Goal: Transaction & Acquisition: Book appointment/travel/reservation

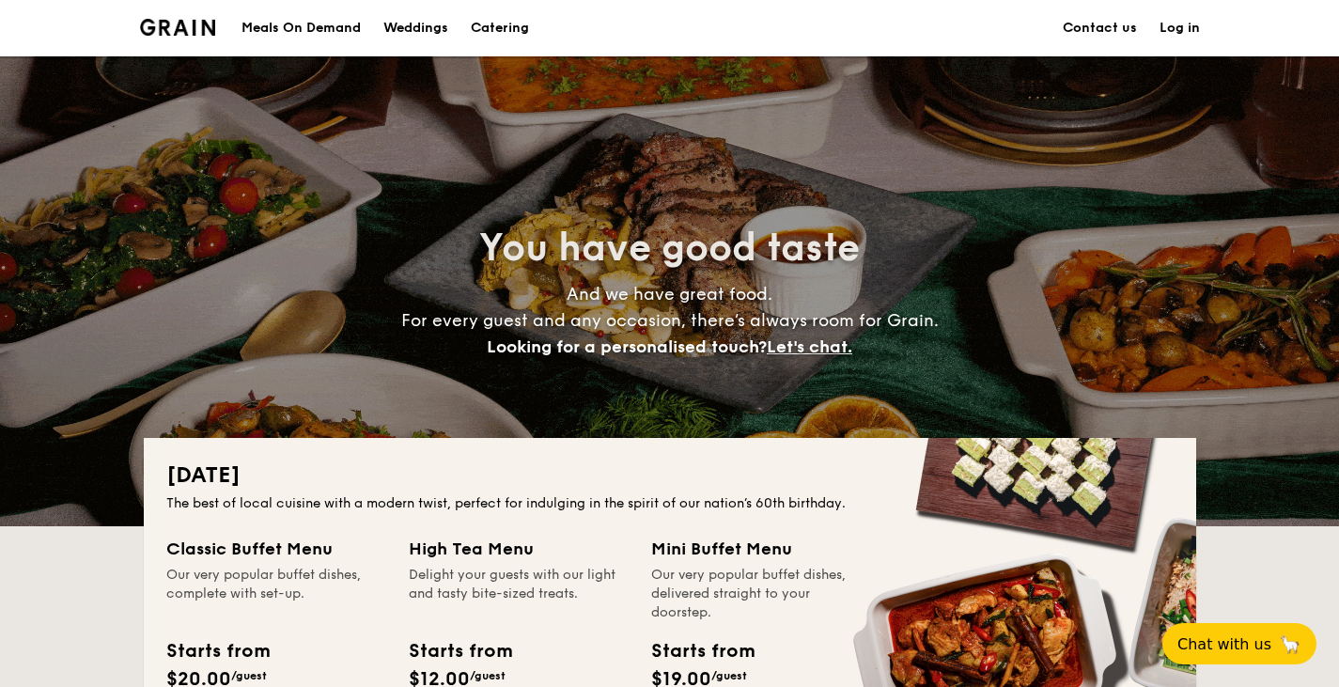
click at [305, 20] on div "Meals On Demand" at bounding box center [300, 28] width 119 height 56
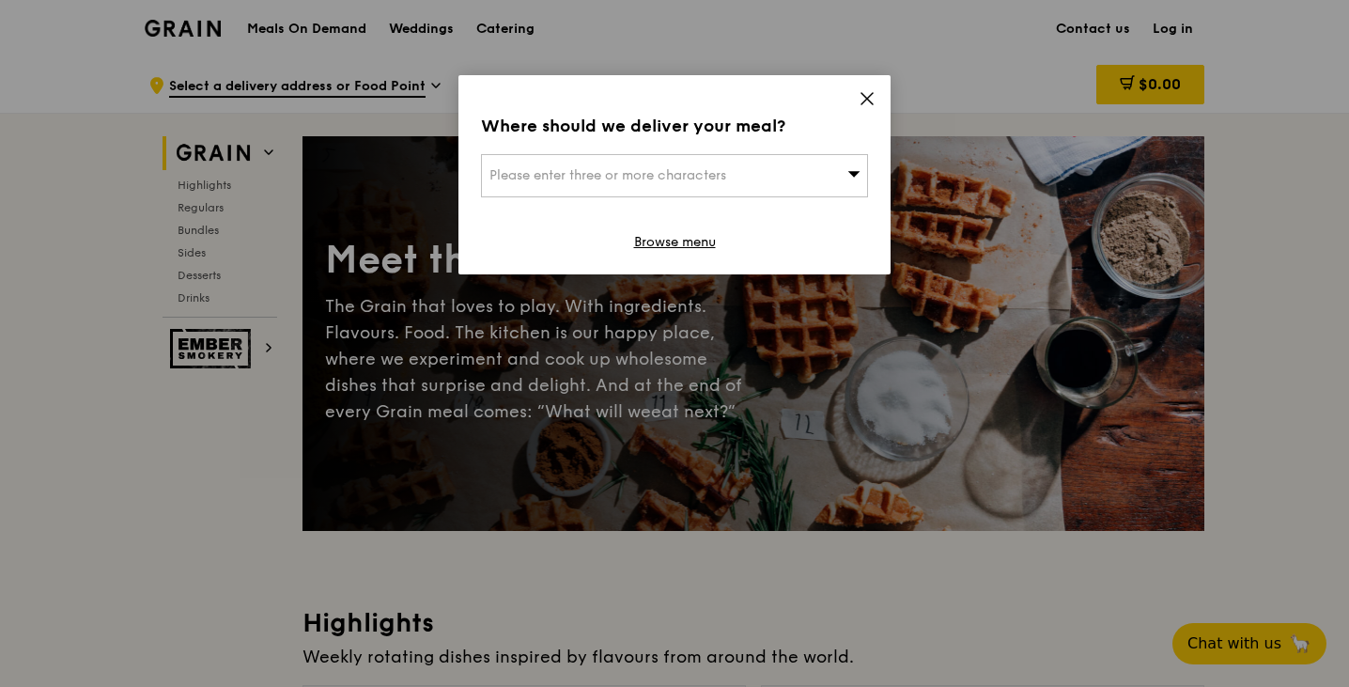
click at [810, 172] on div "Please enter three or more characters" at bounding box center [674, 175] width 387 height 43
type input "p"
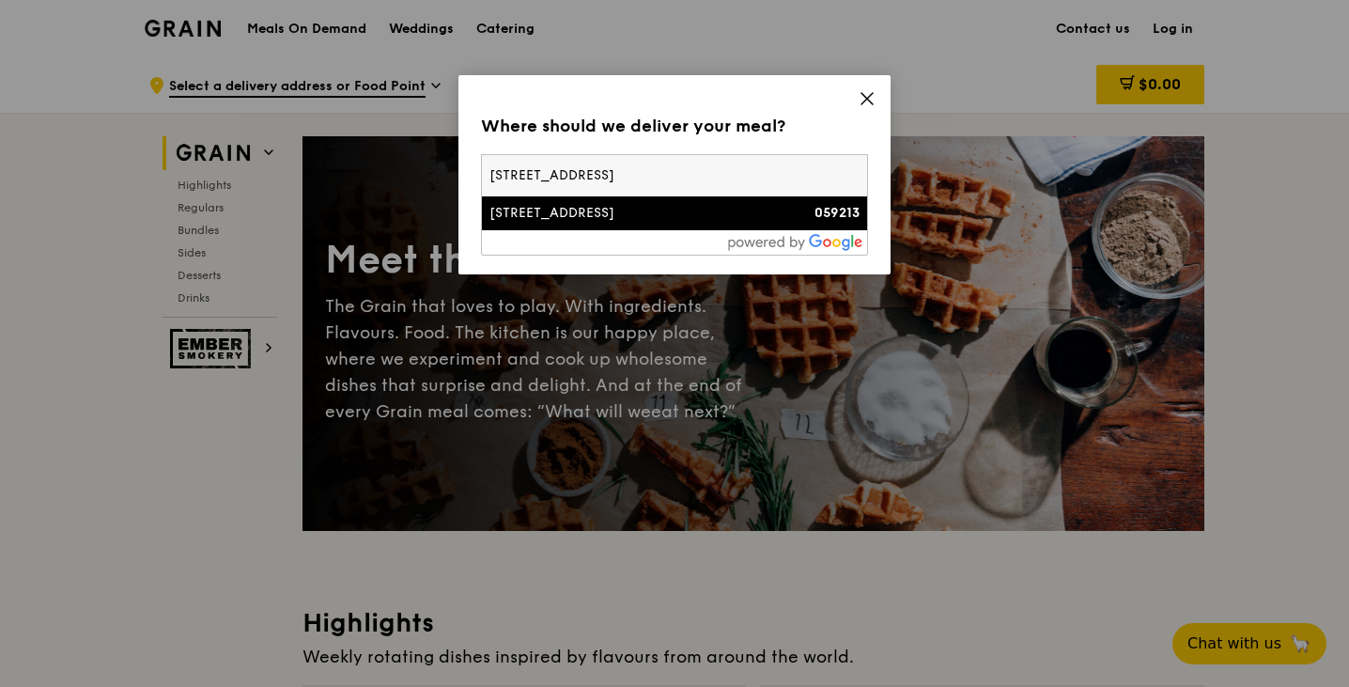
type input "54a pagoda street"
click at [740, 206] on div "54A Pagoda Street" at bounding box center [628, 213] width 278 height 19
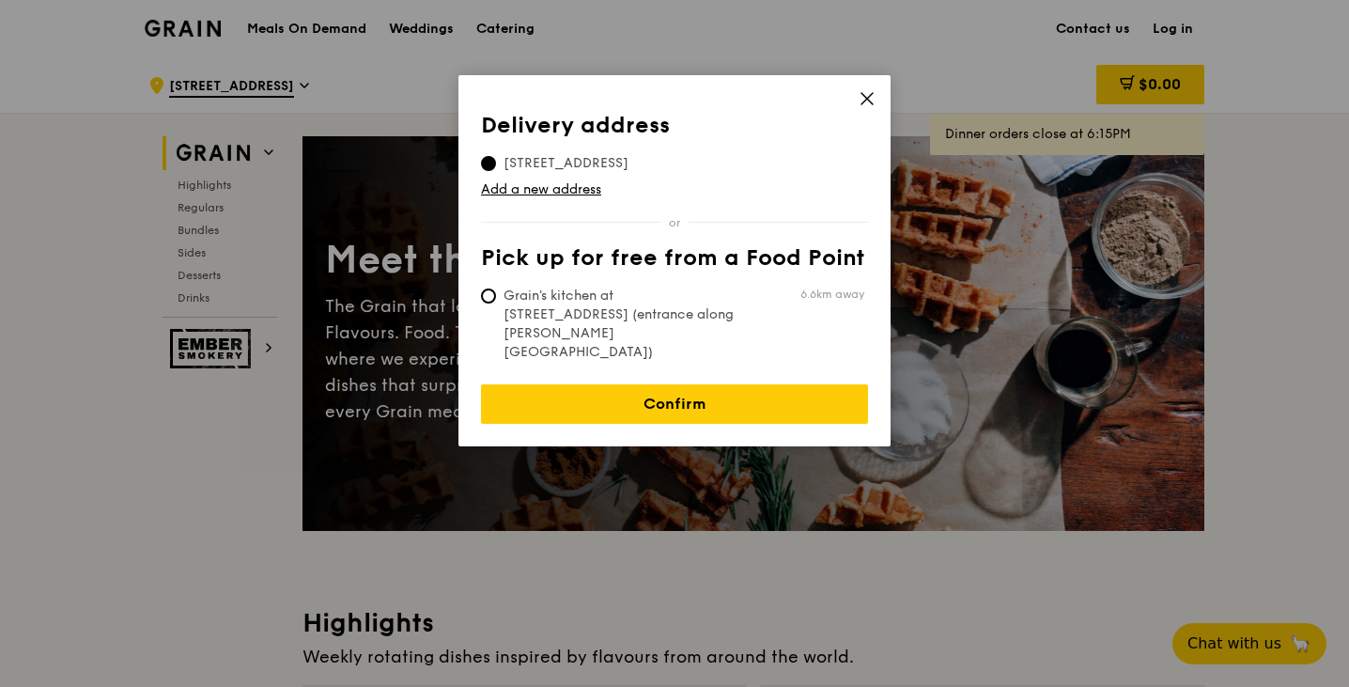
click at [869, 98] on icon at bounding box center [867, 98] width 17 height 17
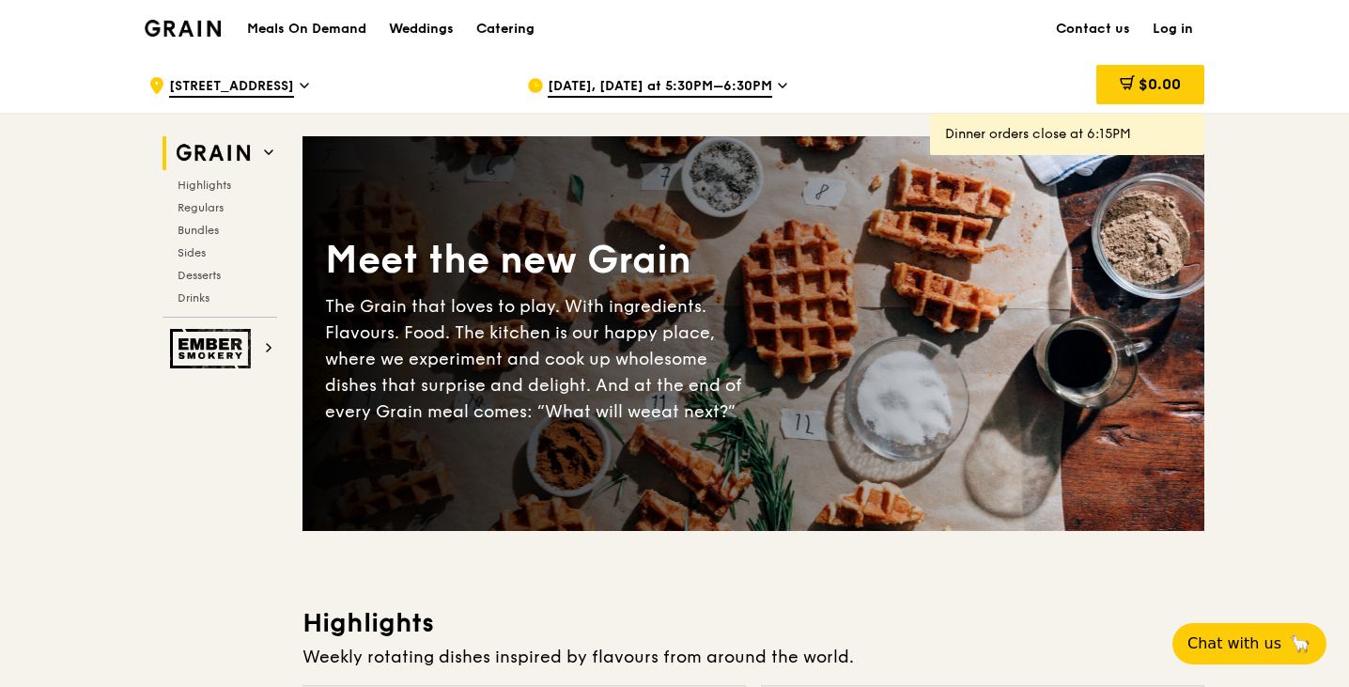
click at [508, 23] on div "Catering" at bounding box center [505, 29] width 58 height 56
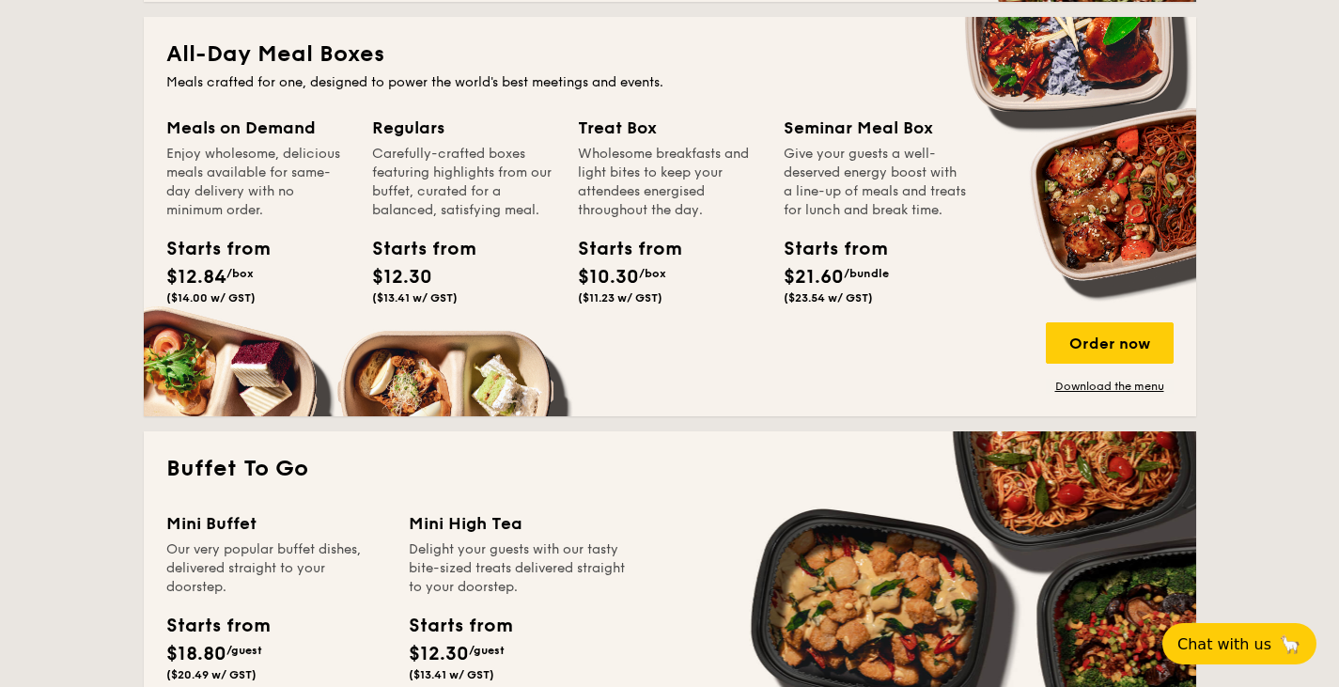
scroll to position [1221, 0]
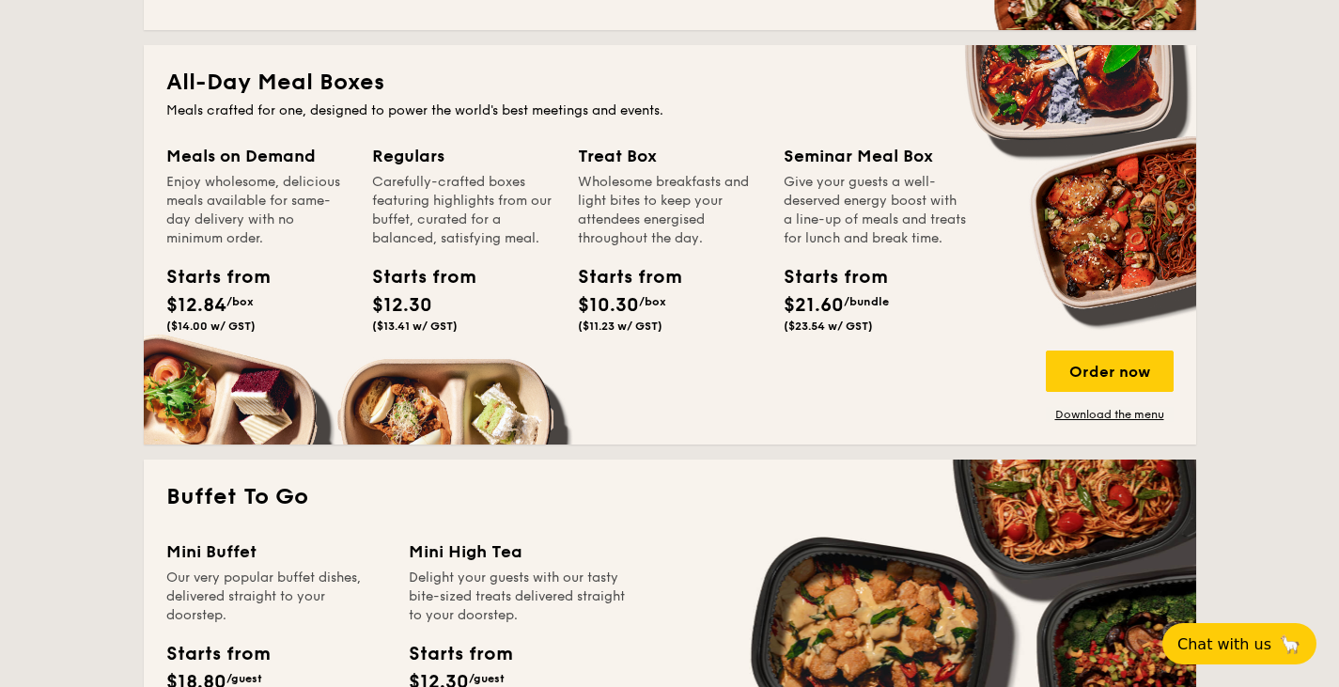
click at [407, 159] on div "Regulars" at bounding box center [463, 156] width 183 height 26
click at [1119, 376] on div "Order now" at bounding box center [1110, 370] width 128 height 41
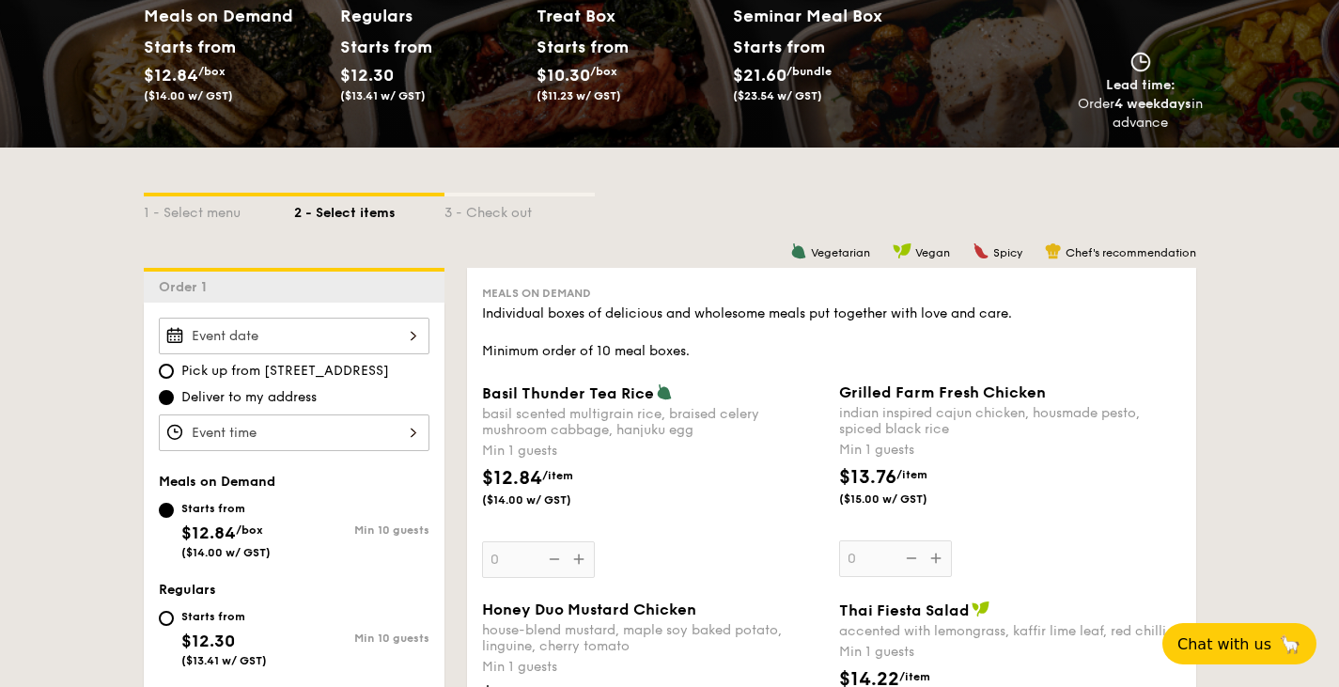
scroll to position [470, 0]
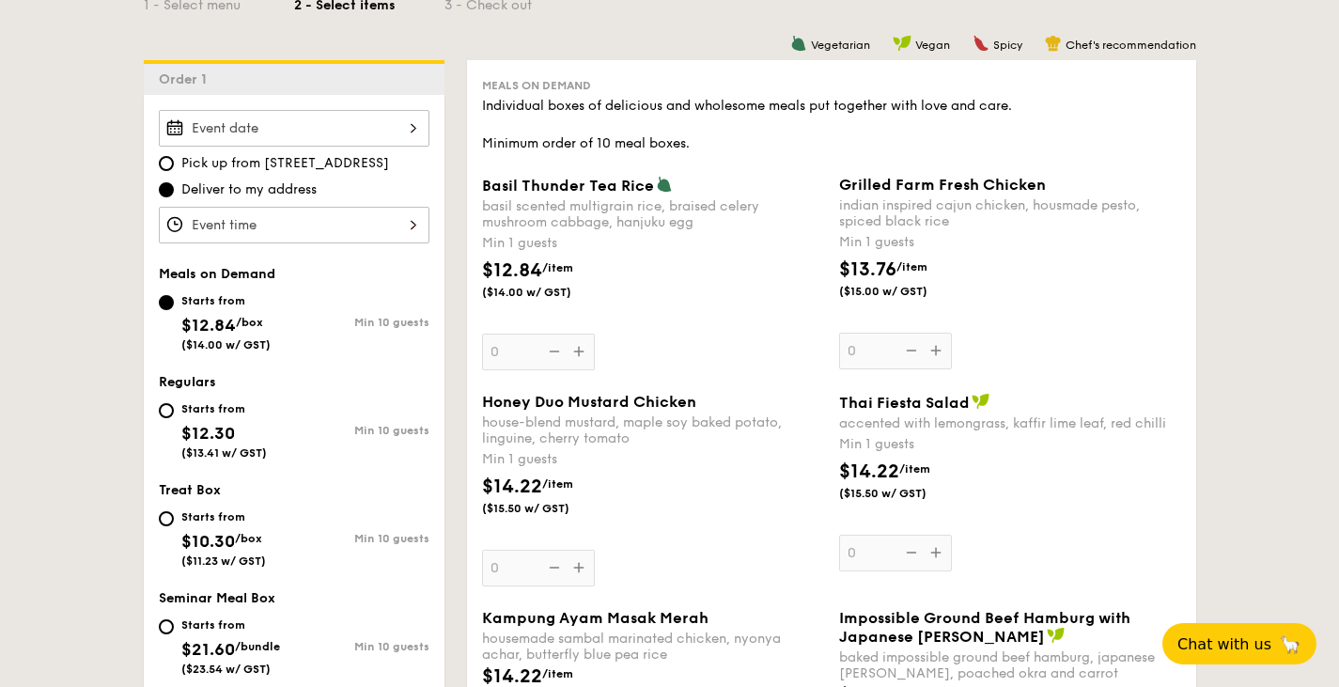
click at [301, 128] on div at bounding box center [294, 128] width 271 height 37
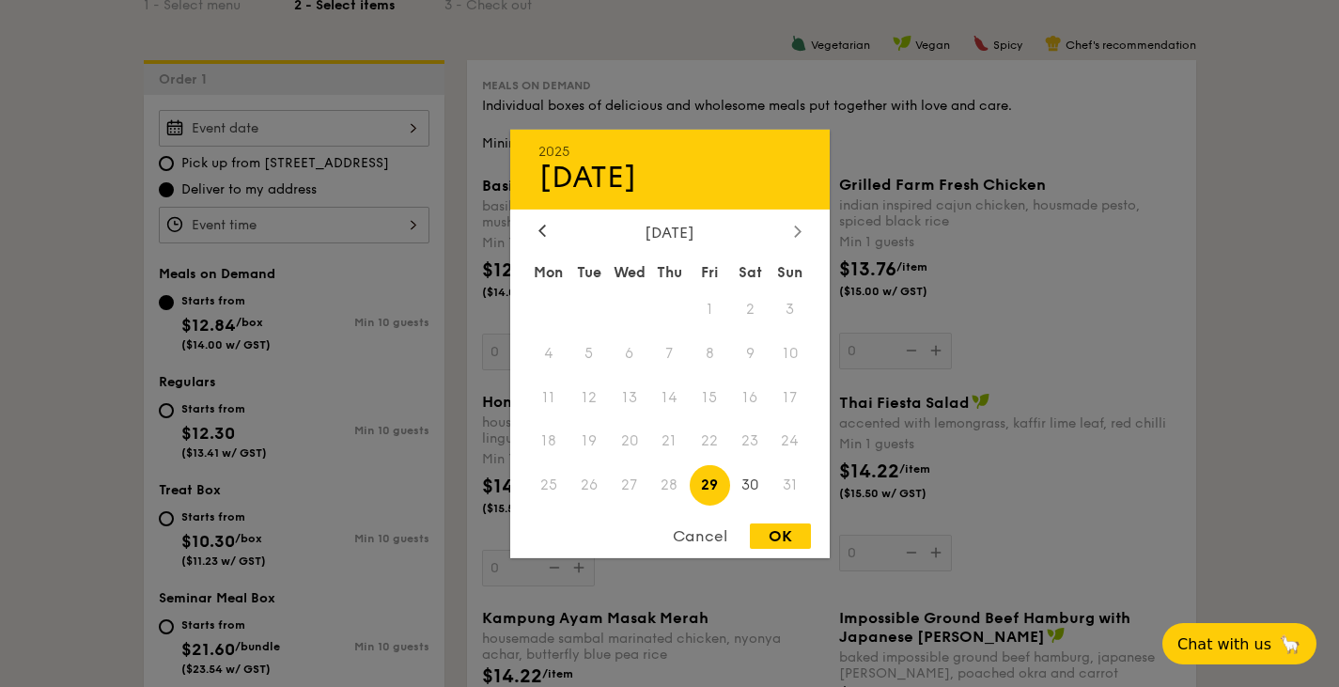
click at [793, 228] on div at bounding box center [797, 232] width 17 height 18
click at [675, 309] on span "4" at bounding box center [669, 308] width 40 height 40
click at [331, 259] on div at bounding box center [669, 343] width 1339 height 687
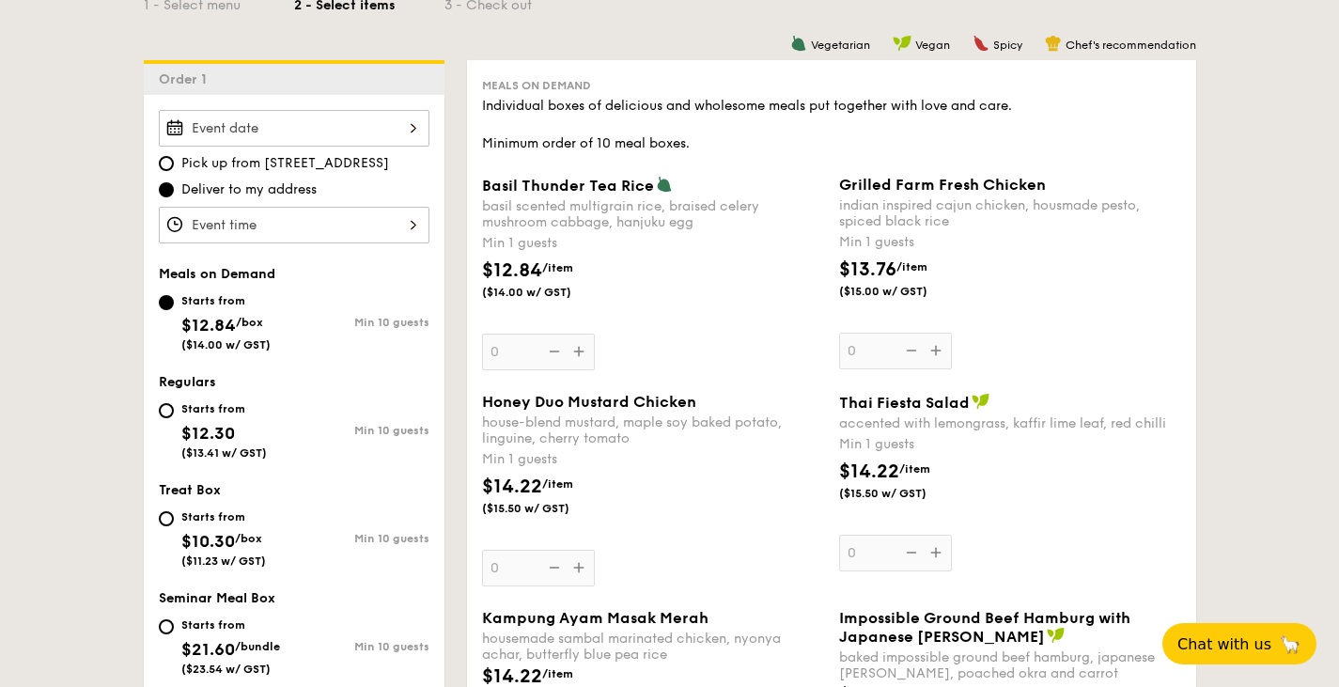
click at [341, 237] on div at bounding box center [294, 225] width 271 height 37
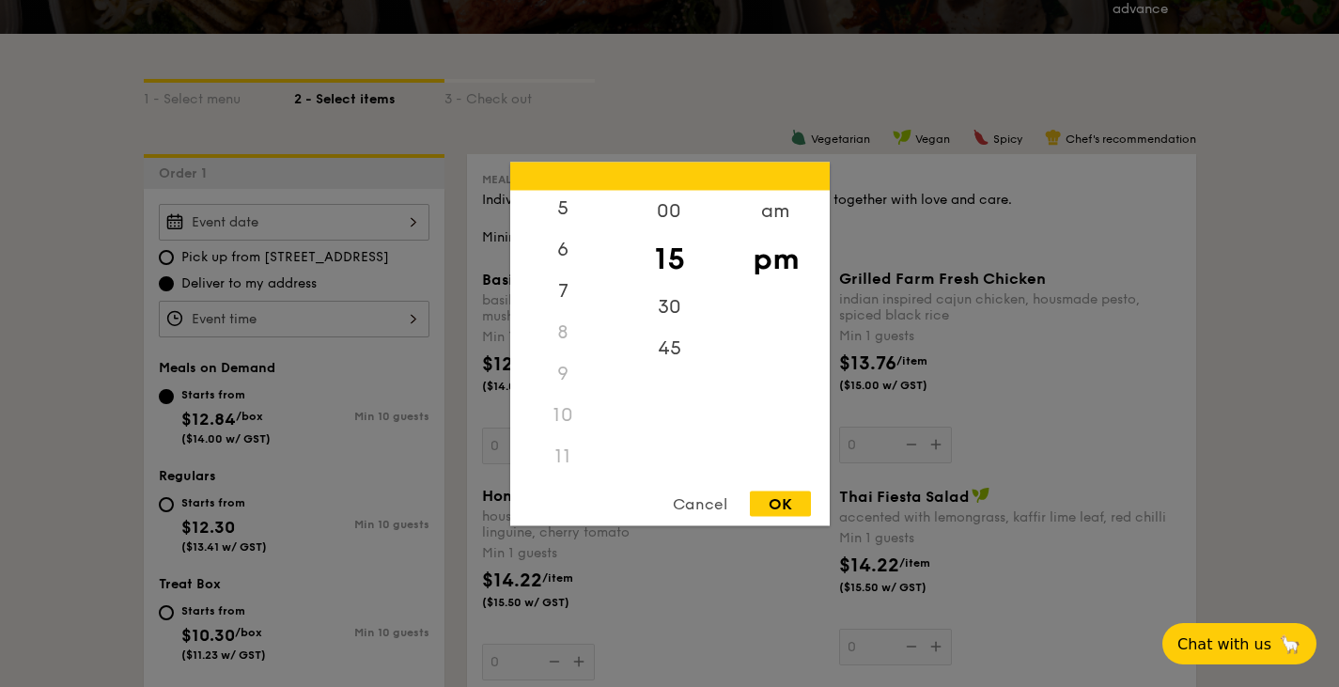
scroll to position [223, 0]
click at [561, 453] on div "11" at bounding box center [563, 455] width 106 height 41
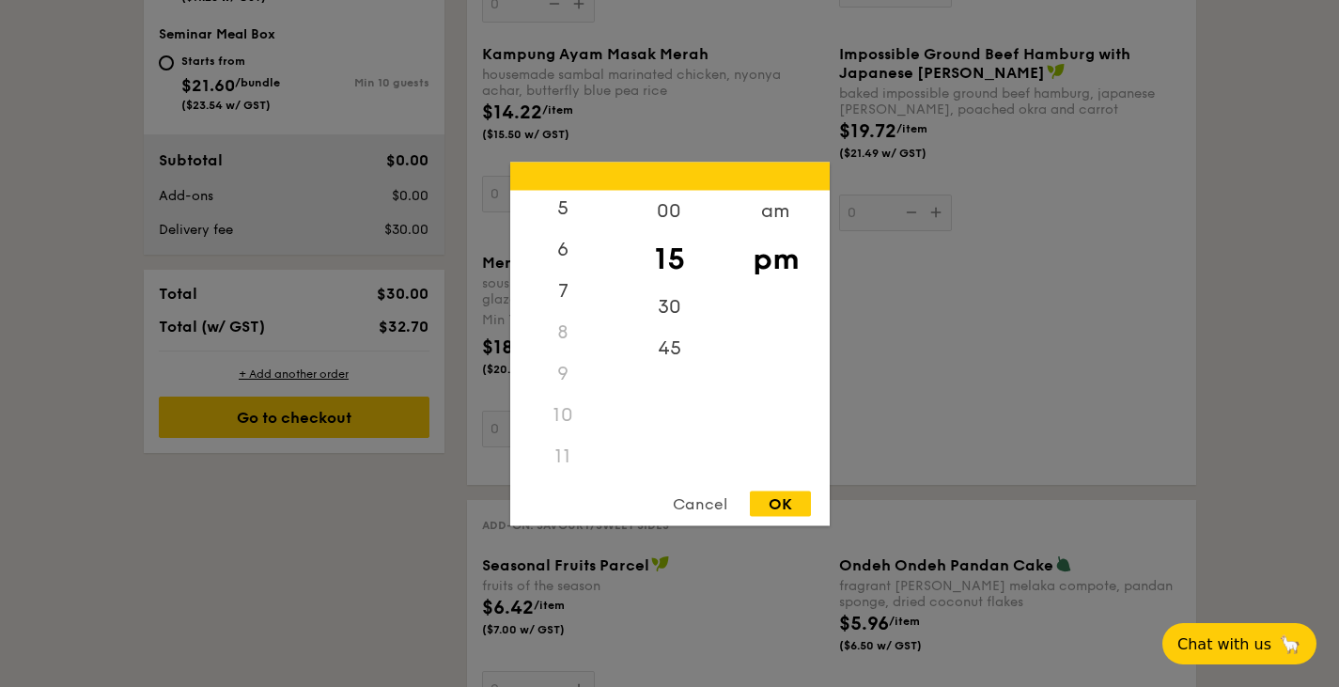
click at [564, 464] on div "11" at bounding box center [563, 455] width 106 height 41
click at [562, 456] on div "11" at bounding box center [563, 455] width 106 height 41
click at [776, 208] on div "am" at bounding box center [775, 217] width 106 height 54
click at [565, 468] on div "11" at bounding box center [563, 462] width 106 height 54
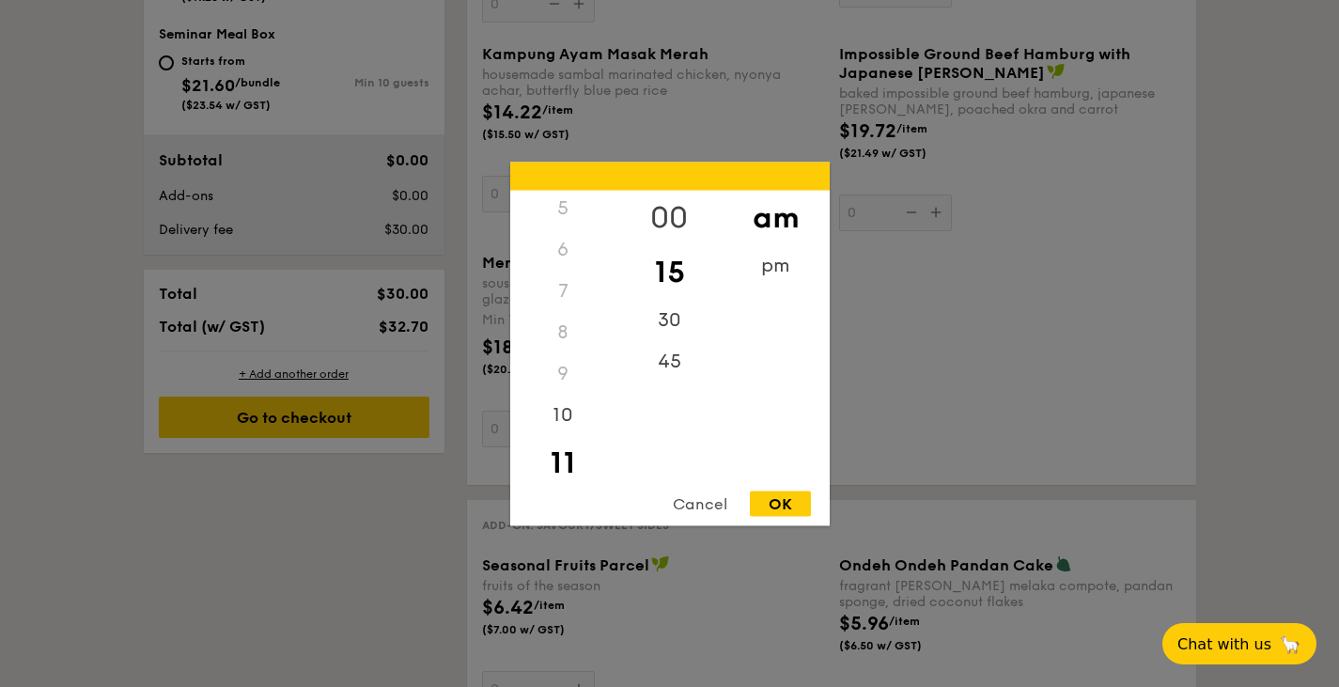
click at [681, 205] on div "00" at bounding box center [669, 217] width 106 height 54
click at [773, 498] on div "OK" at bounding box center [780, 502] width 61 height 25
type input "11:00AM"
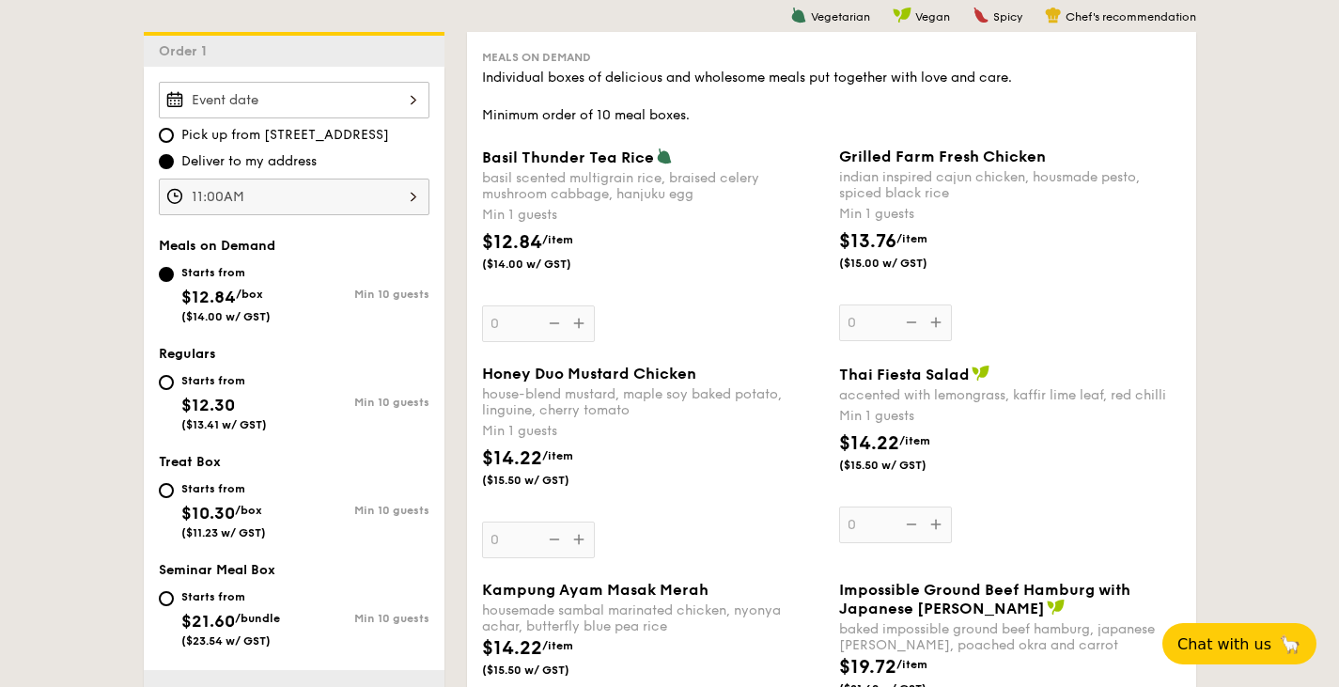
scroll to position [564, 0]
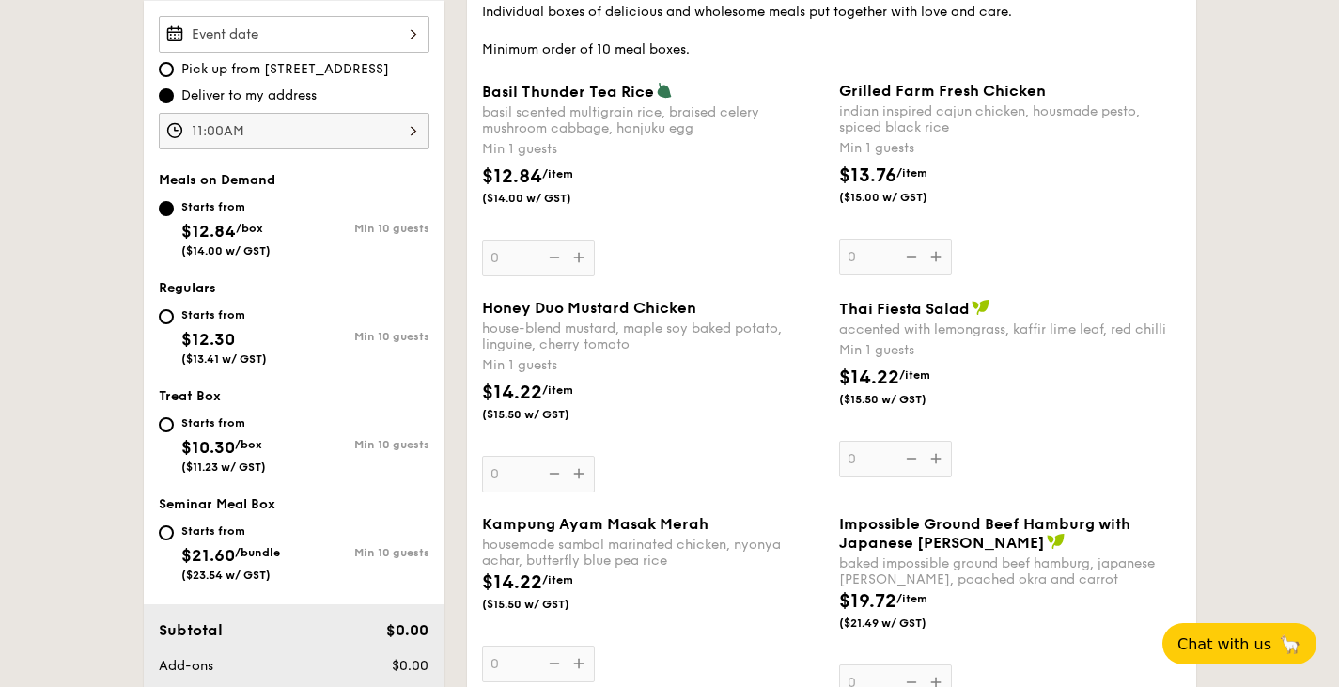
click at [581, 259] on div "Basil Thunder Tea [PERSON_NAME] scented multigrain rice, braised celery mushroo…" at bounding box center [653, 179] width 342 height 194
click at [581, 259] on input "0" at bounding box center [538, 258] width 113 height 37
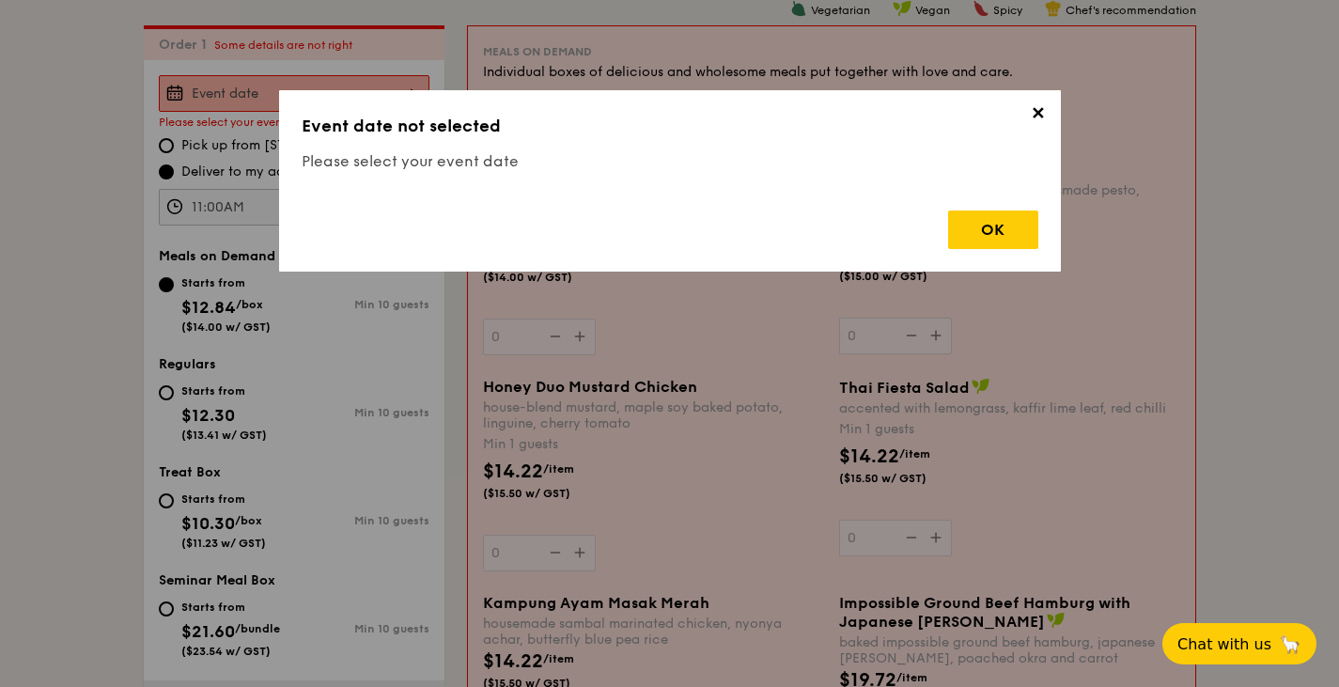
scroll to position [502, 0]
click at [988, 240] on div "OK" at bounding box center [993, 229] width 90 height 39
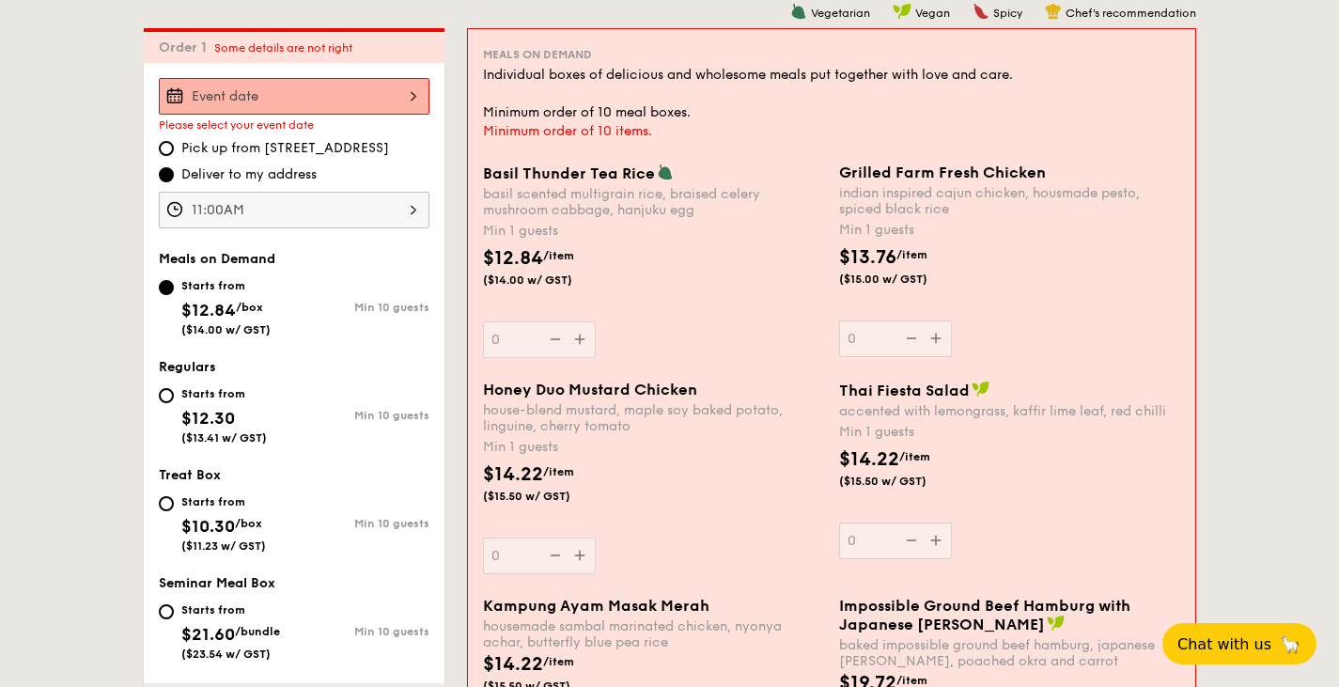
click at [303, 101] on div at bounding box center [294, 96] width 271 height 37
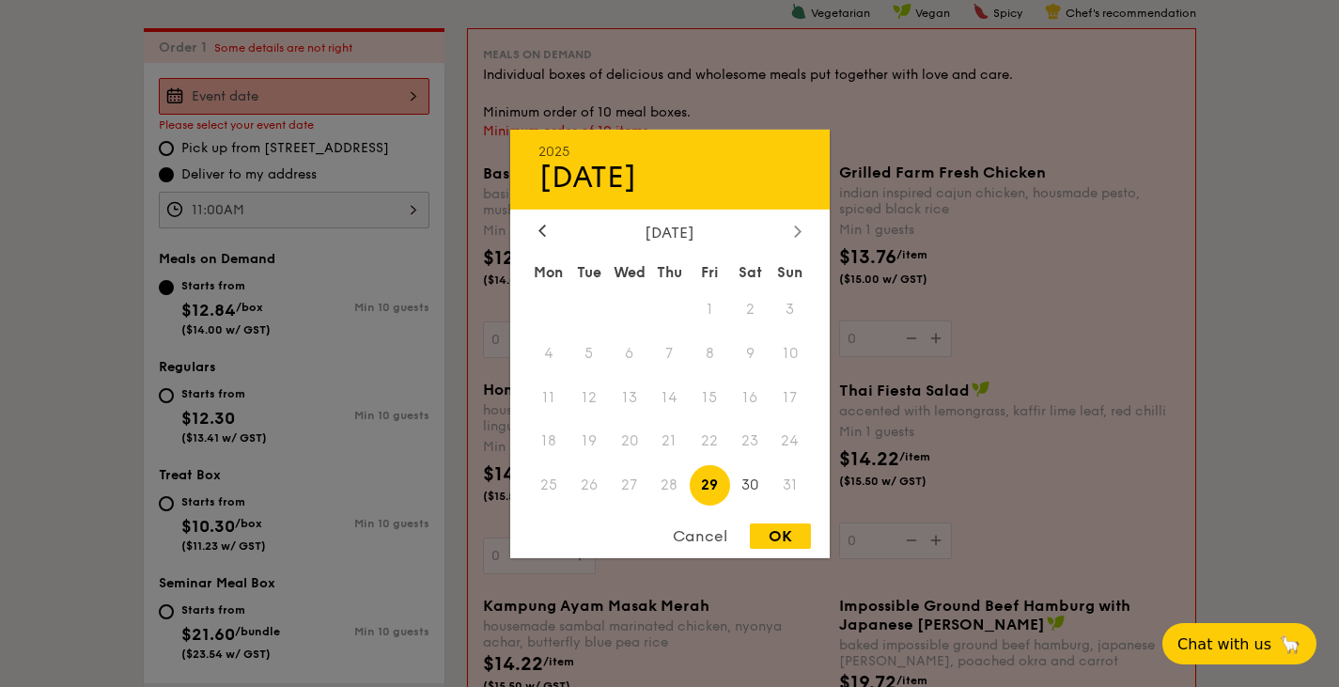
click at [795, 237] on div at bounding box center [797, 232] width 17 height 18
click at [658, 312] on span "4" at bounding box center [669, 308] width 40 height 40
click at [773, 539] on div "OK" at bounding box center [780, 535] width 61 height 25
type input "[DATE]"
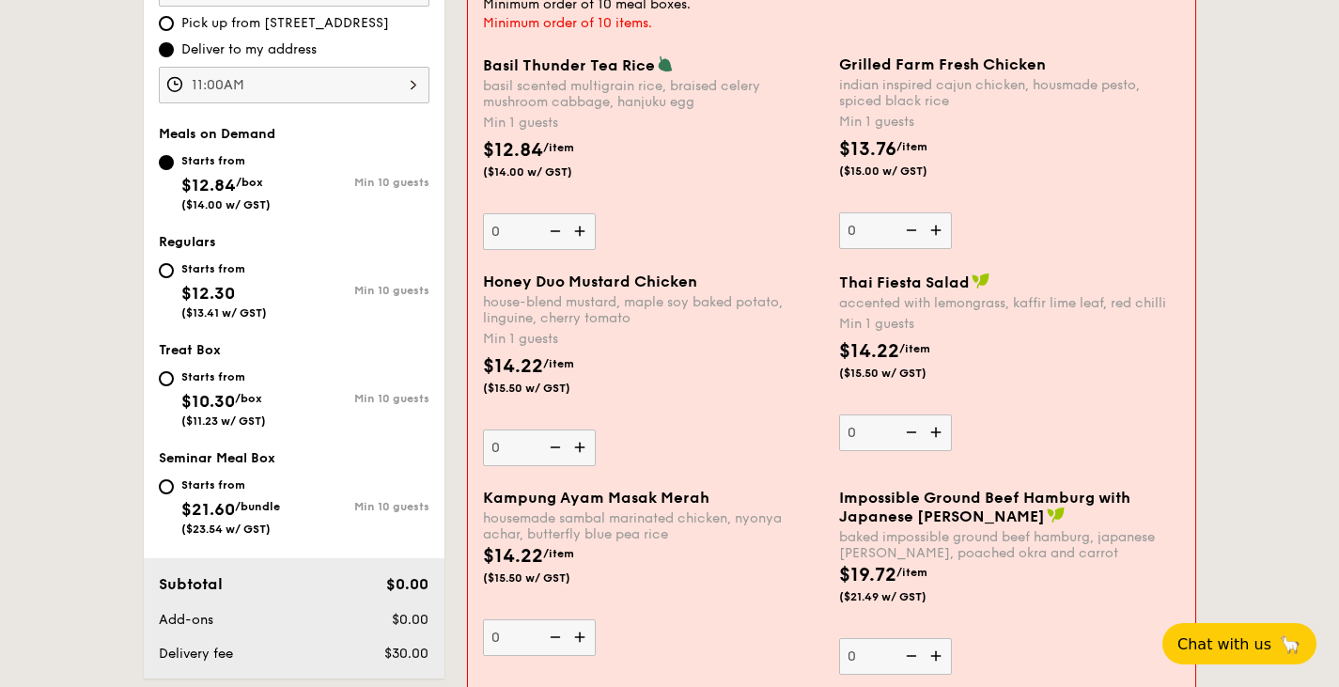
scroll to position [690, 0]
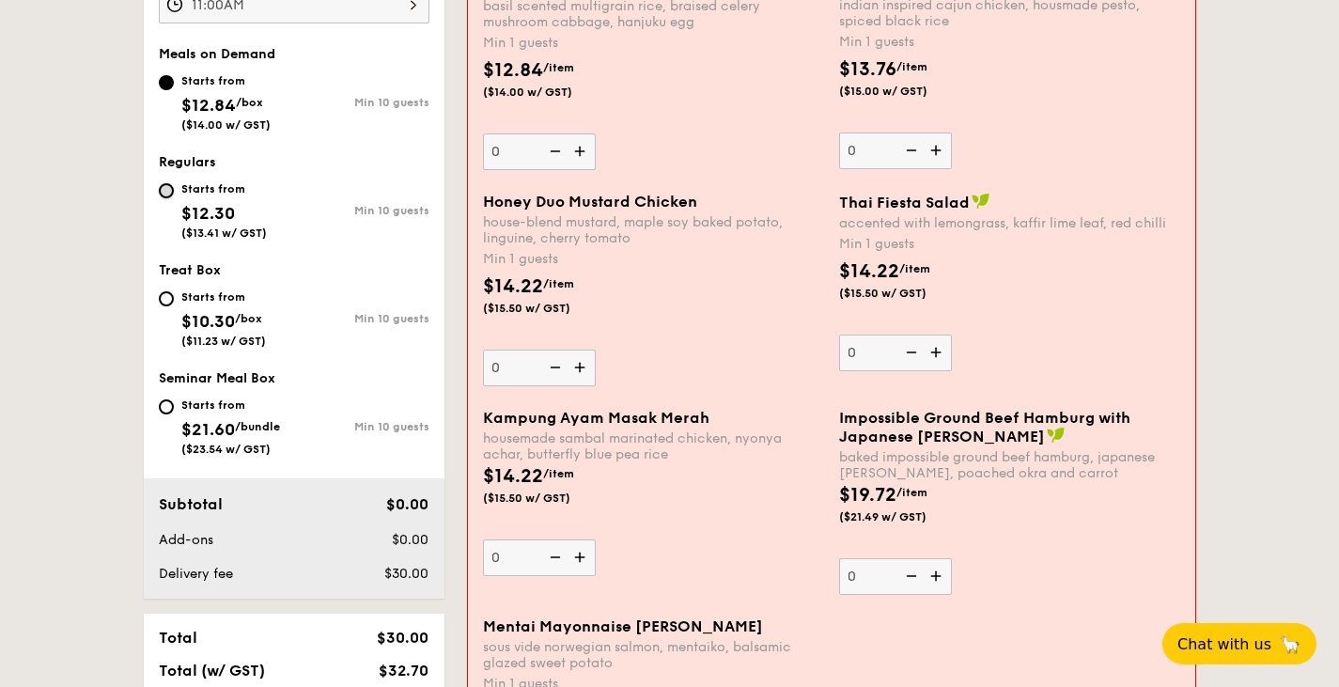
click at [163, 197] on input "Starts from $12.30 ($13.41 w/ GST) Min 10 guests" at bounding box center [166, 190] width 15 height 15
radio input "true"
